Goal: Find specific page/section: Find specific page/section

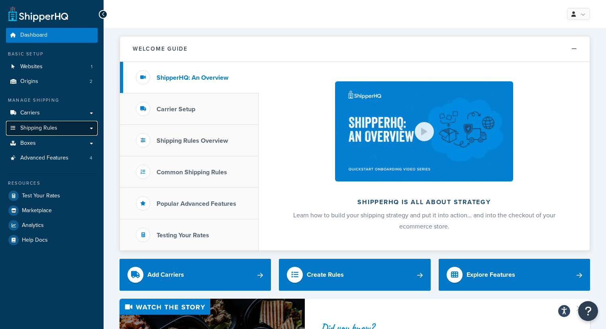
click at [68, 129] on link "Shipping Rules" at bounding box center [52, 128] width 92 height 15
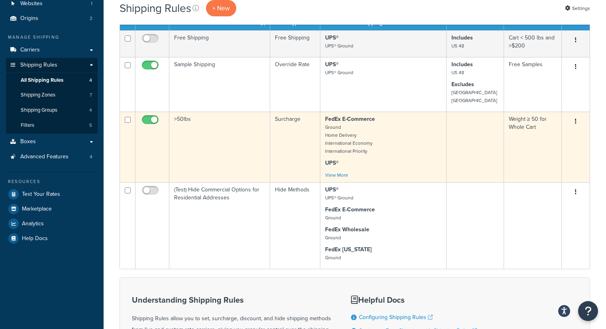
scroll to position [80, 0]
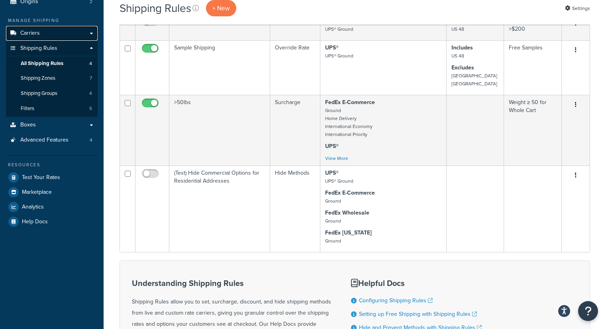
click at [49, 29] on link "Carriers" at bounding box center [52, 33] width 92 height 15
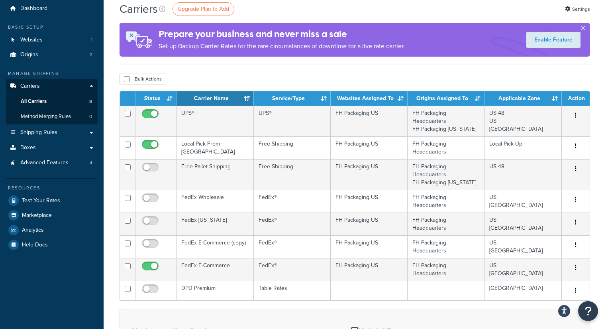
scroll to position [40, 0]
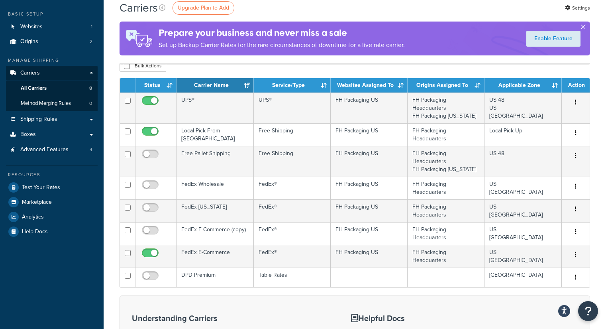
click at [584, 27] on button "button" at bounding box center [583, 28] width 2 height 2
